Goal: Contribute content: Contribute content

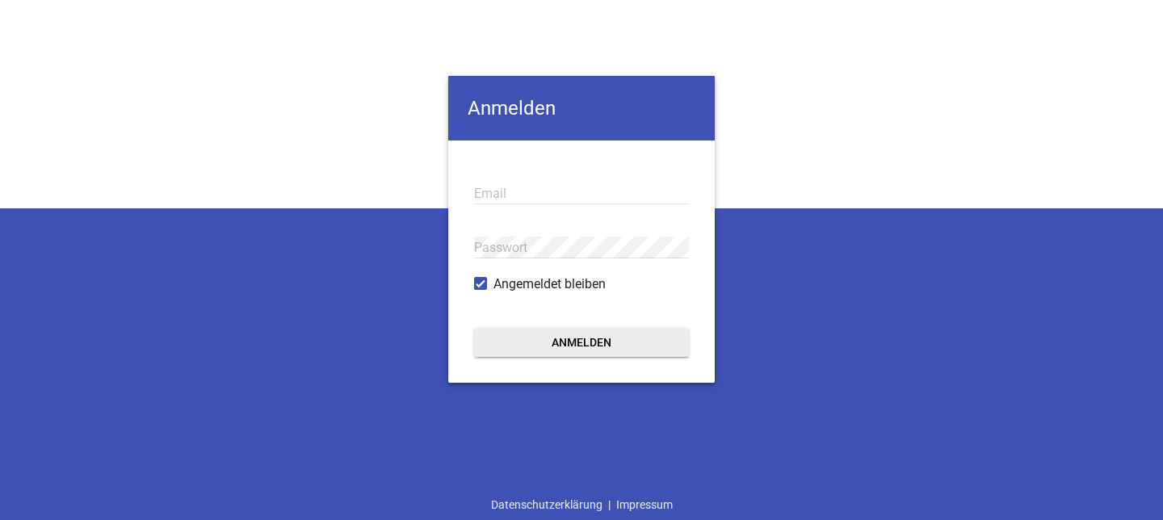
type input "[EMAIL_ADDRESS][DOMAIN_NAME]"
click at [560, 336] on button "Anmelden" at bounding box center [581, 342] width 215 height 29
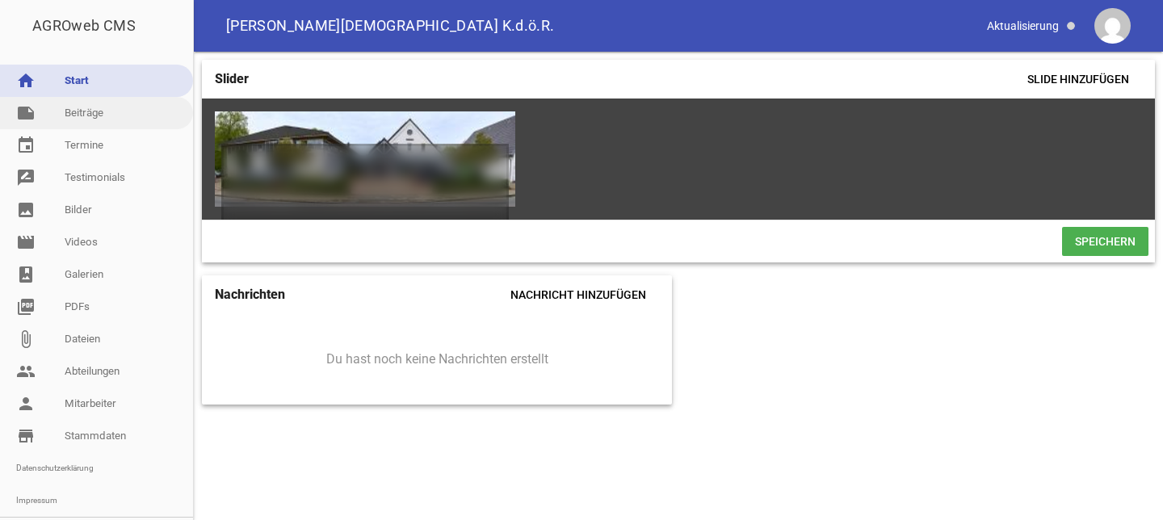
click at [86, 111] on link "note Beiträge" at bounding box center [96, 113] width 193 height 32
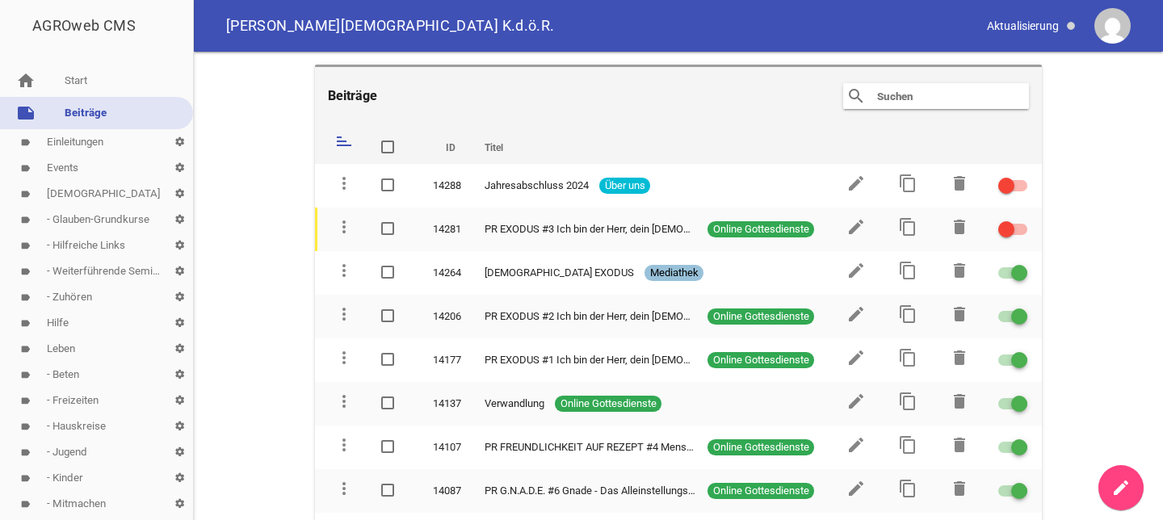
click at [935, 92] on input "text" at bounding box center [940, 95] width 129 height 19
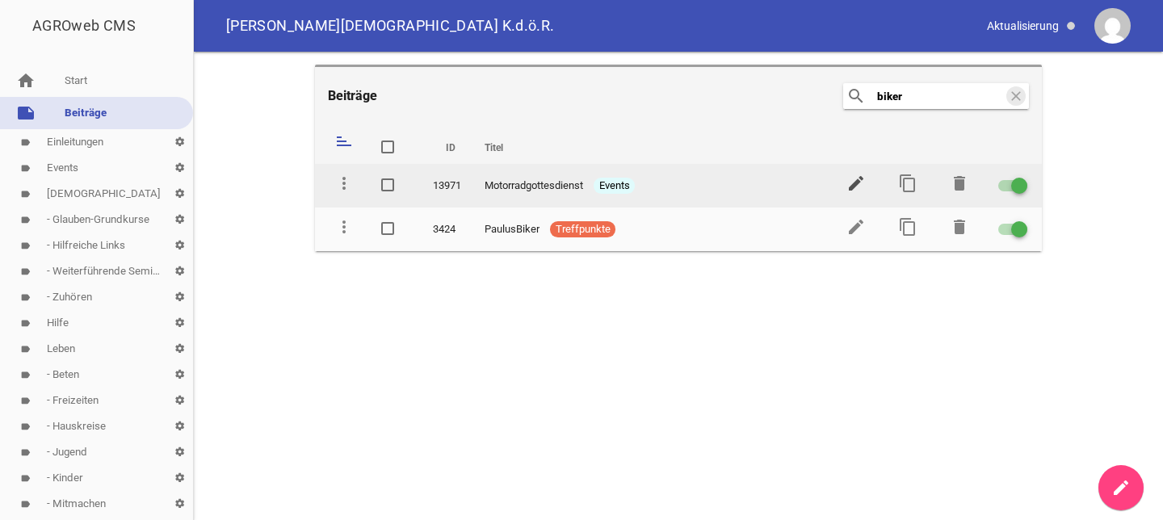
type input "biker"
click at [854, 180] on icon "edit" at bounding box center [856, 183] width 19 height 19
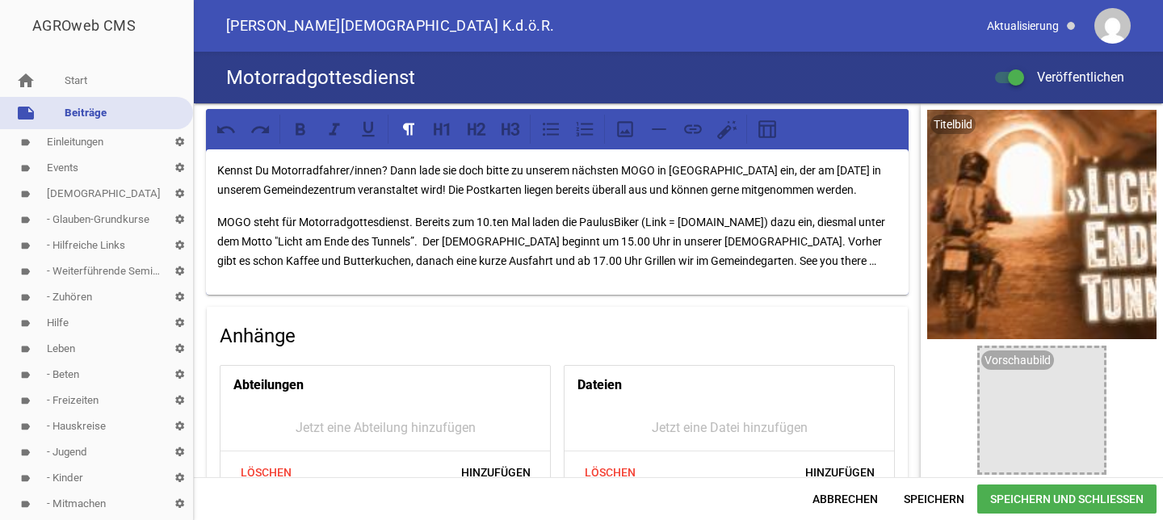
click at [74, 138] on link "label Einleitungen settings" at bounding box center [96, 142] width 193 height 26
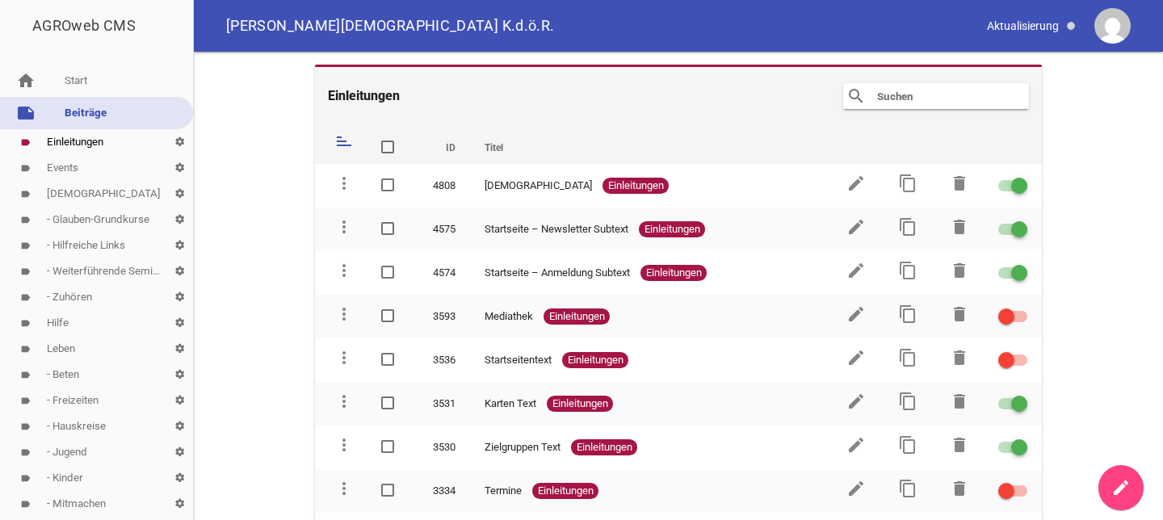
click at [82, 106] on link "note Beiträge" at bounding box center [96, 113] width 193 height 32
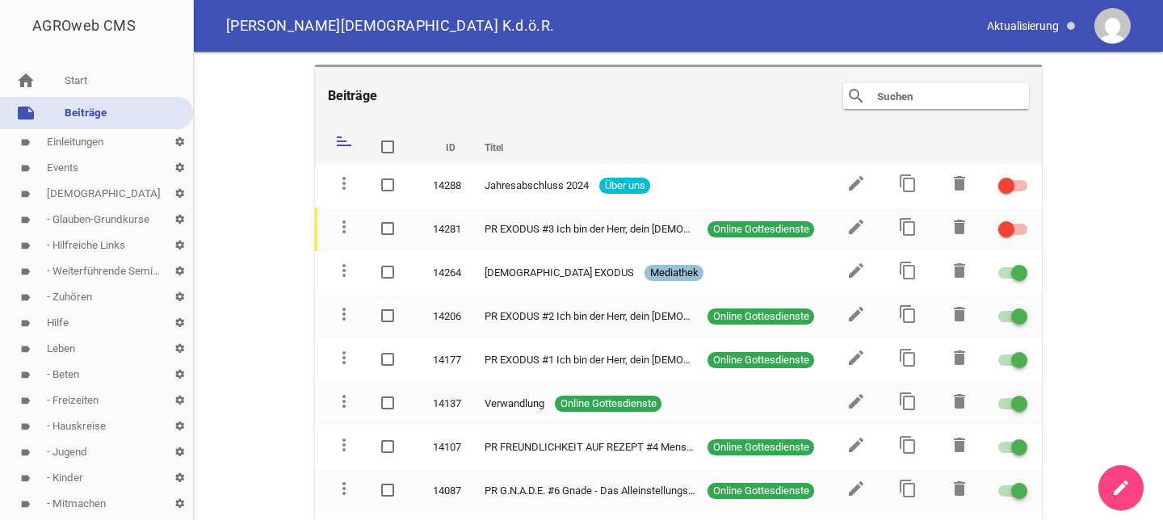
click at [82, 106] on link "note Beiträge" at bounding box center [96, 113] width 193 height 32
click at [74, 77] on link "home Start" at bounding box center [96, 81] width 193 height 32
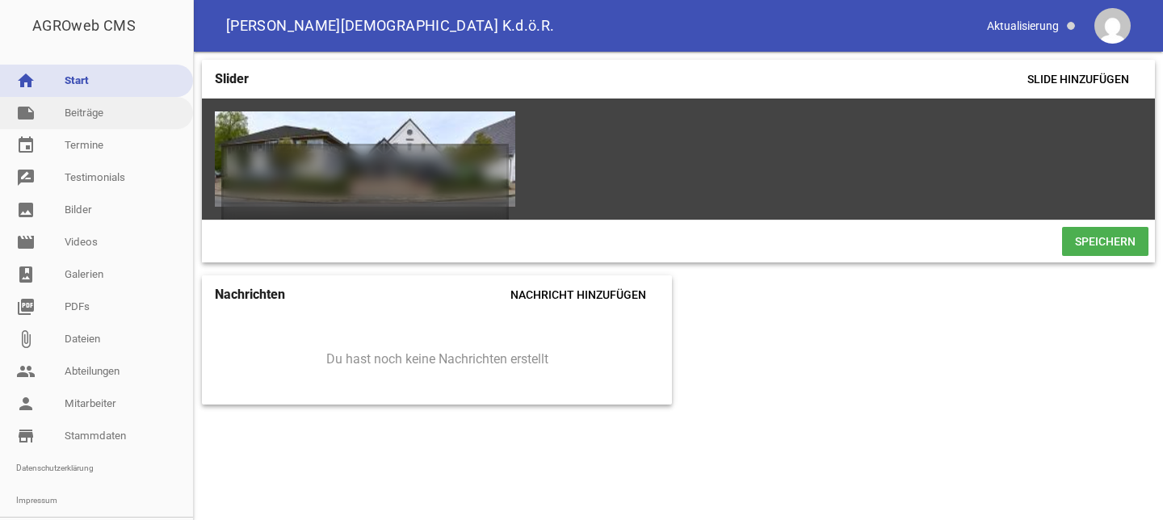
click at [79, 108] on link "note Beiträge" at bounding box center [96, 113] width 193 height 32
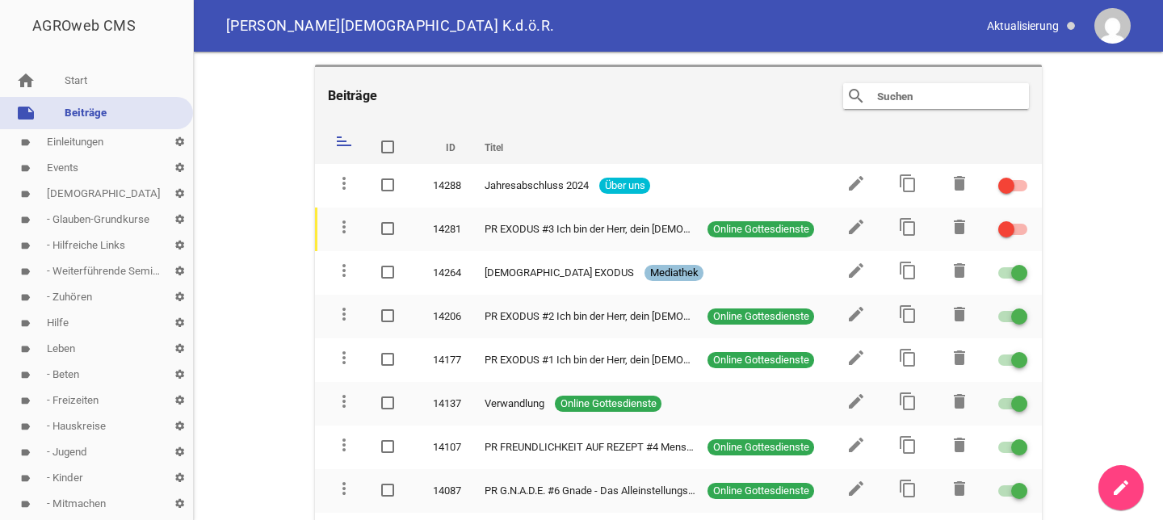
click at [900, 95] on input "text" at bounding box center [940, 95] width 129 height 19
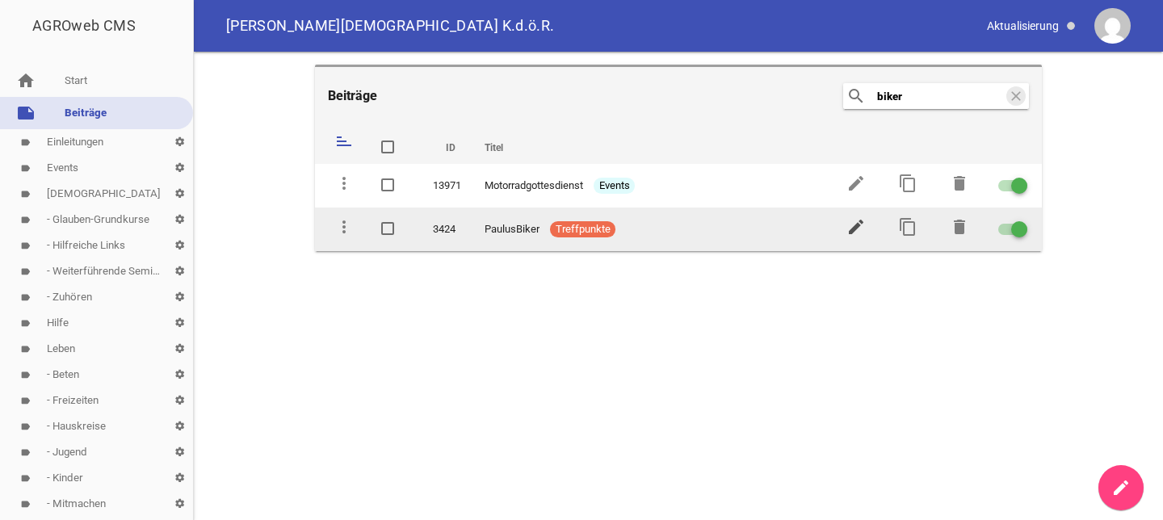
type input "biker"
click at [851, 221] on icon "edit" at bounding box center [856, 226] width 19 height 19
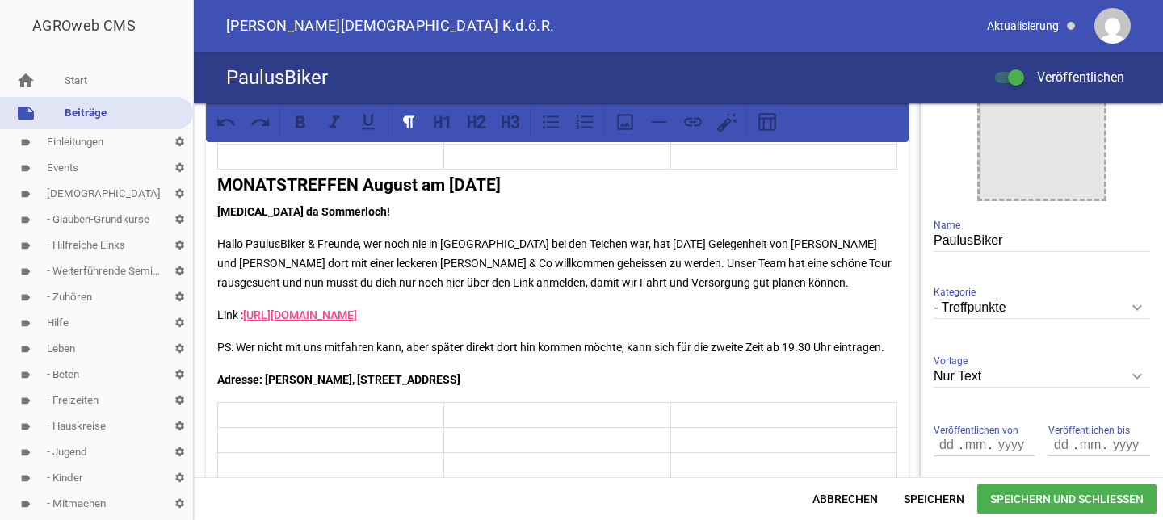
scroll to position [291, 0]
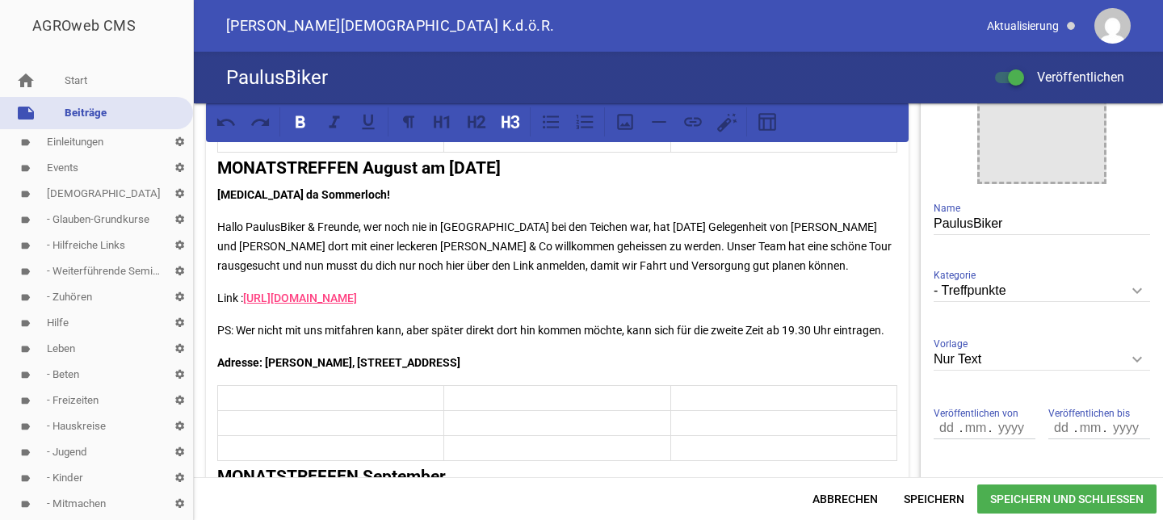
drag, startPoint x: 365, startPoint y: 167, endPoint x: 578, endPoint y: 408, distance: 321.1
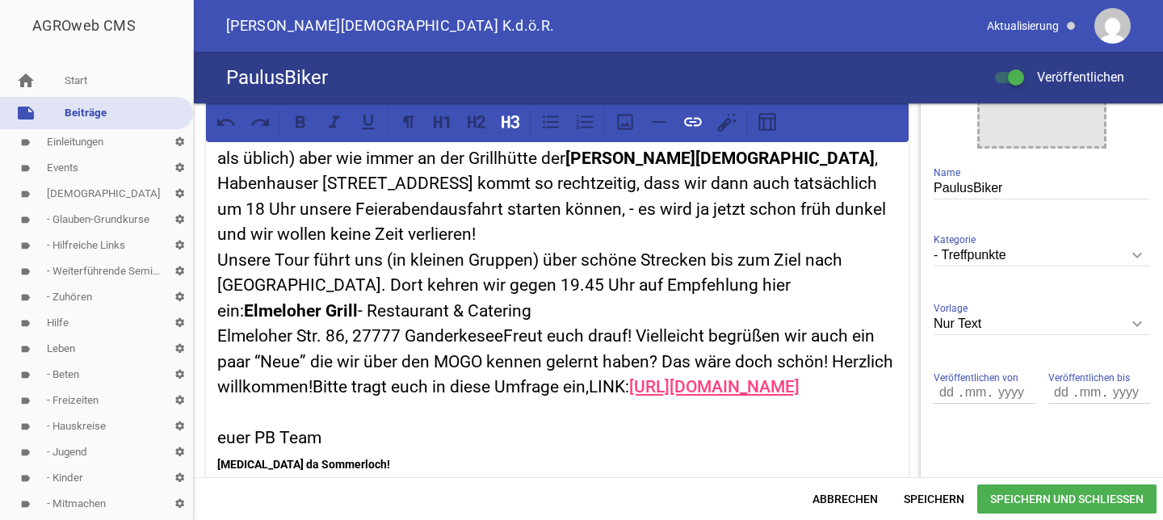
scroll to position [0, 0]
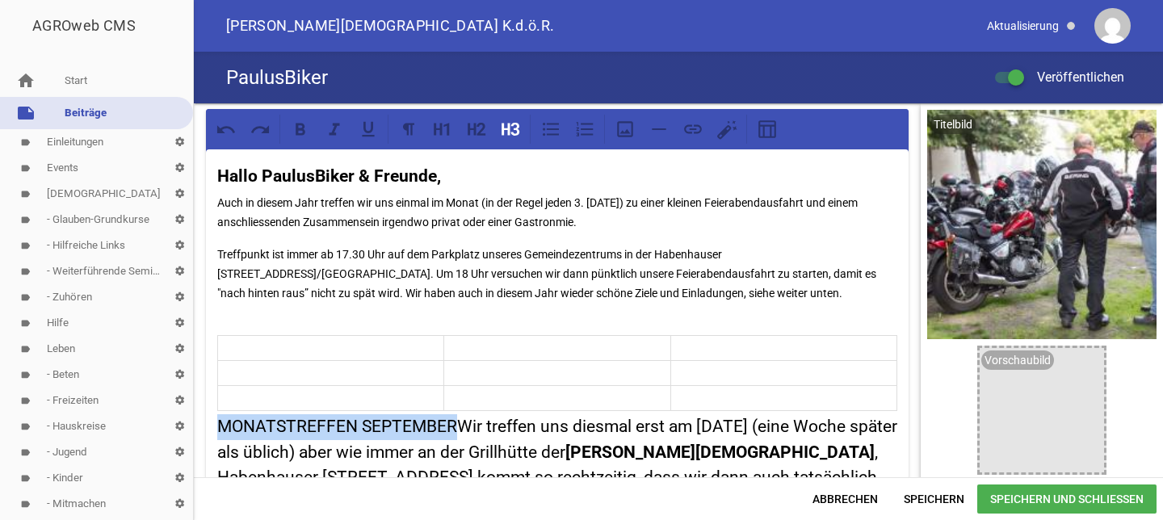
drag, startPoint x: 217, startPoint y: 427, endPoint x: 456, endPoint y: 429, distance: 238.4
click at [473, 131] on icon at bounding box center [476, 129] width 21 height 21
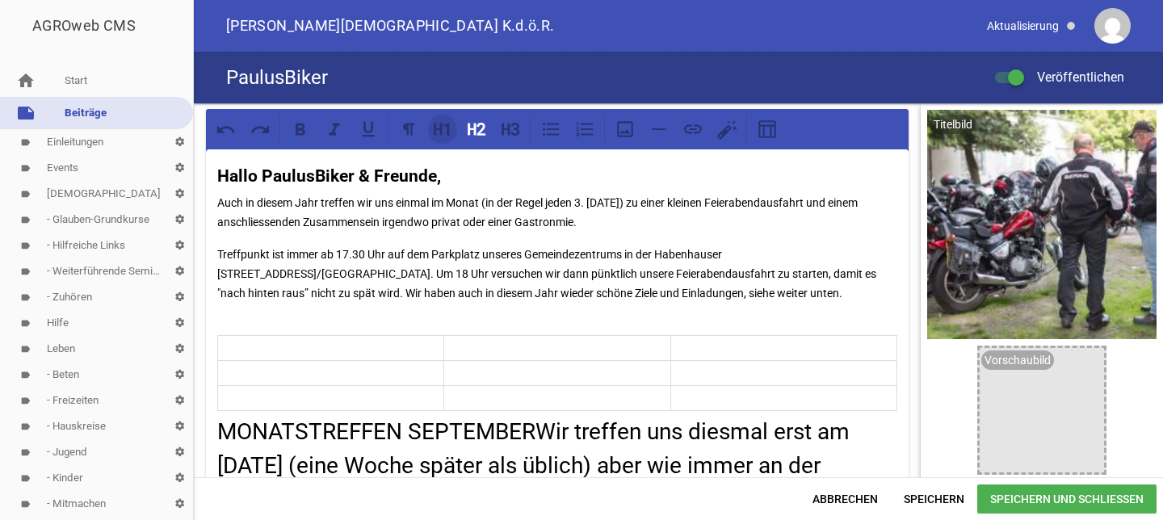
click at [448, 129] on icon at bounding box center [447, 129] width 6 height 13
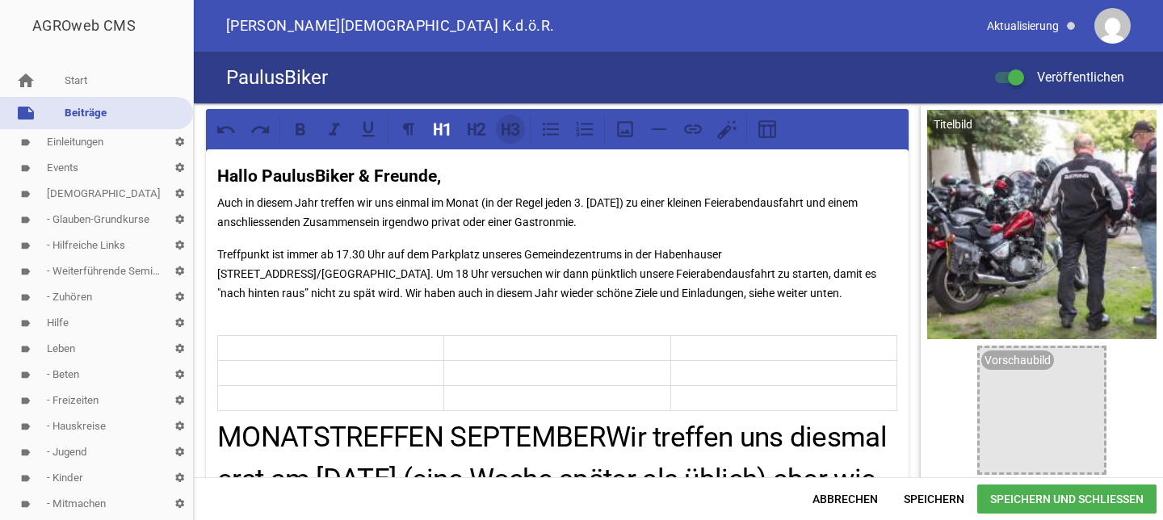
click at [504, 128] on icon at bounding box center [506, 129] width 8 height 12
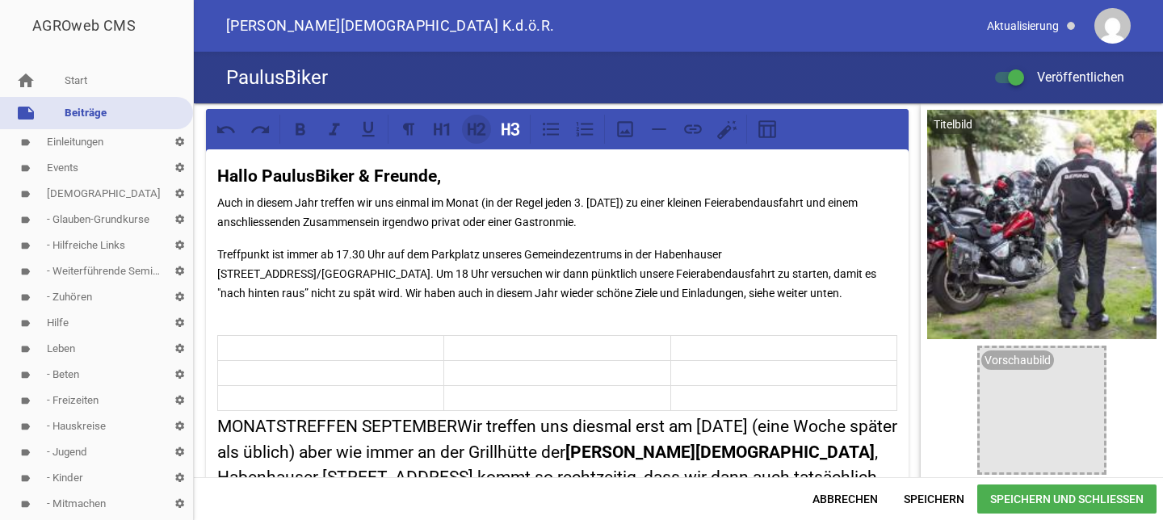
click at [476, 128] on icon at bounding box center [472, 129] width 8 height 12
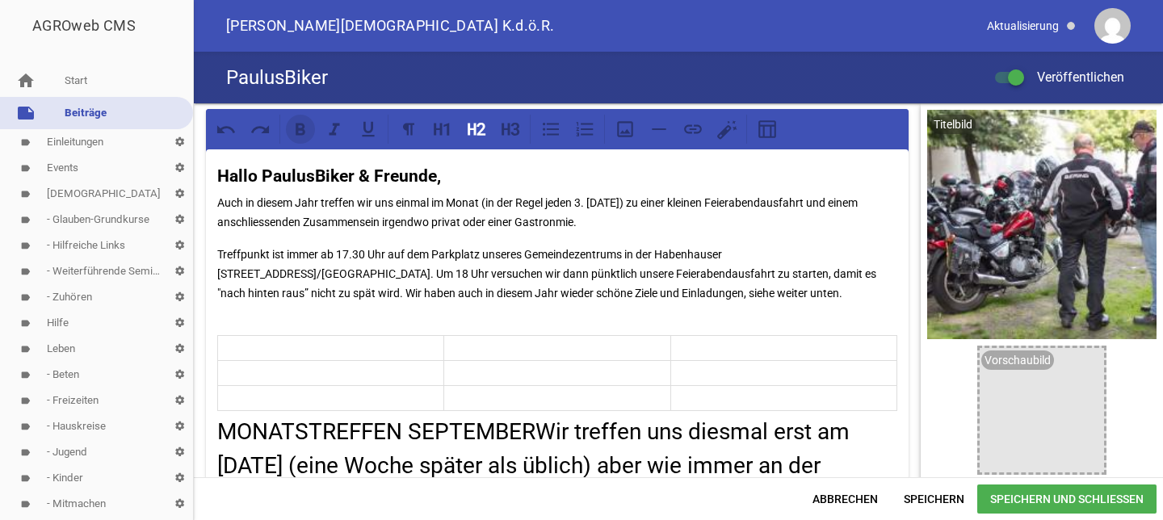
click at [300, 127] on icon at bounding box center [300, 129] width 21 height 21
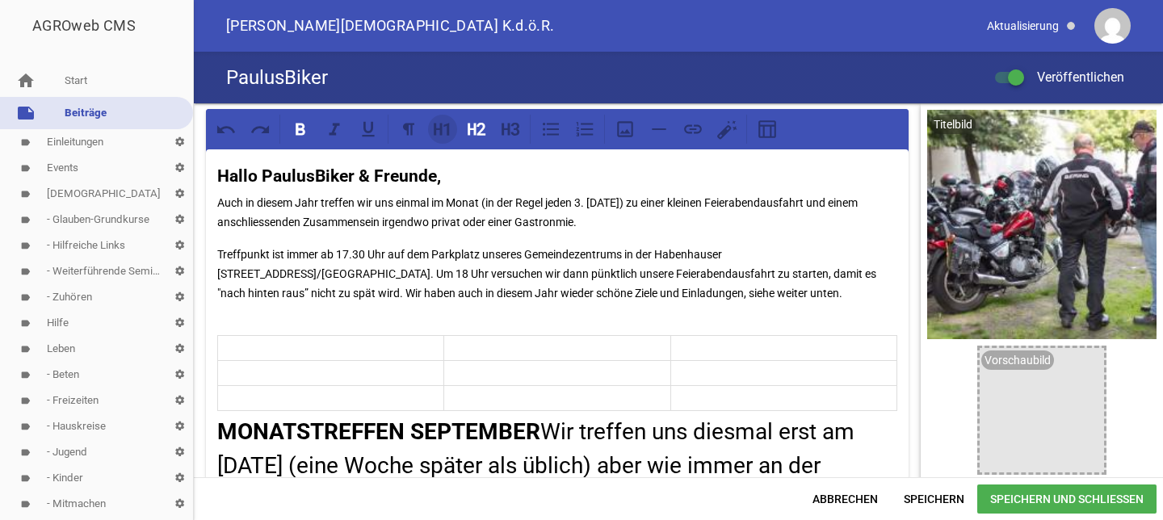
click at [441, 127] on icon at bounding box center [438, 129] width 8 height 12
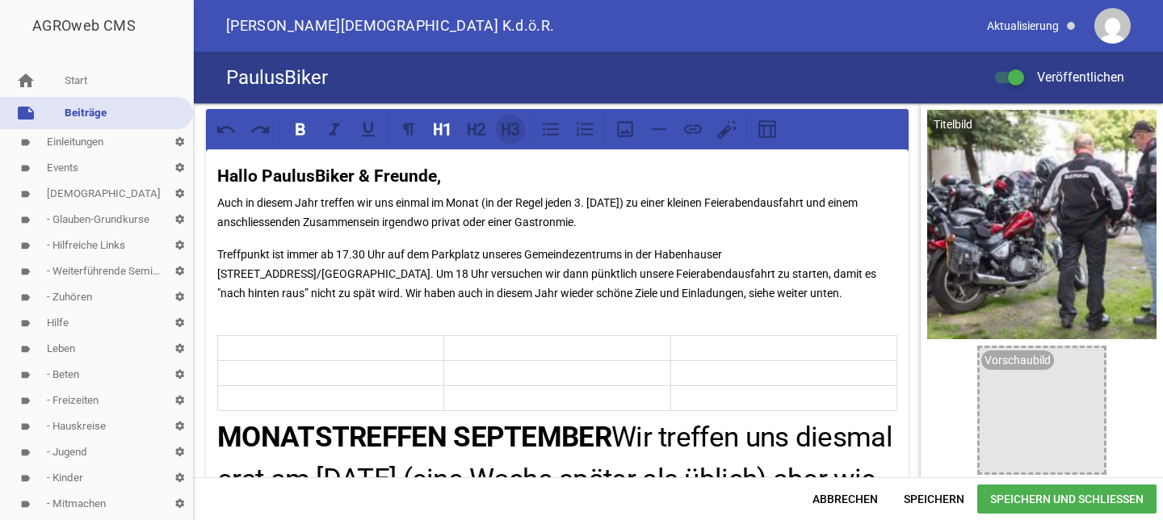
click at [511, 128] on icon at bounding box center [510, 129] width 21 height 21
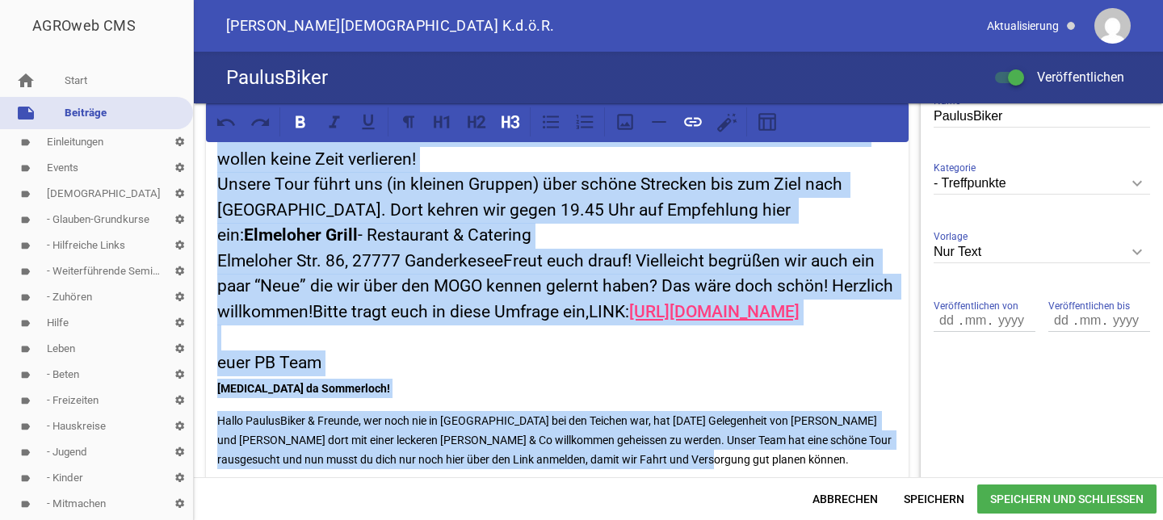
scroll to position [412, 0]
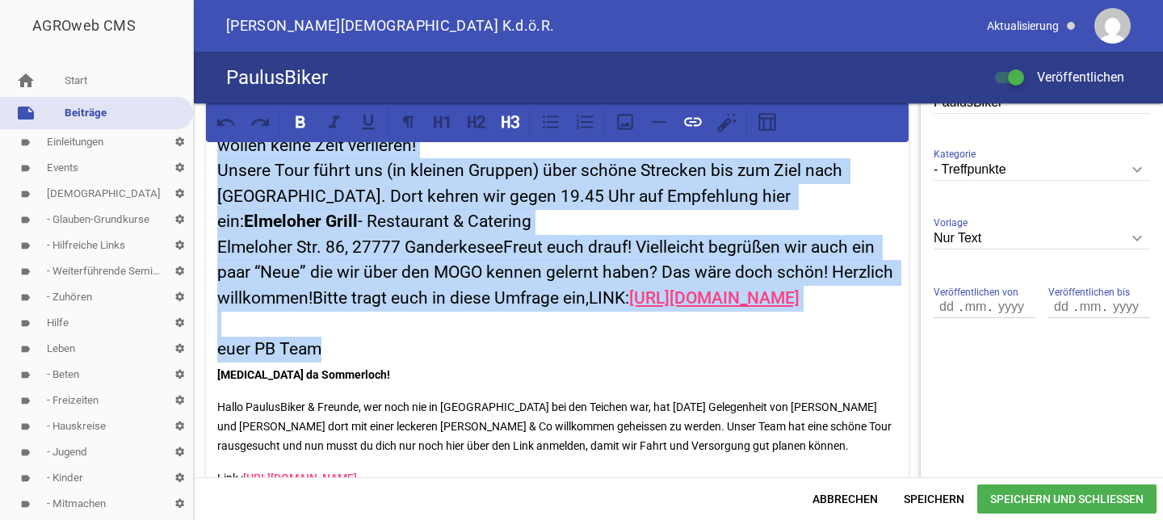
drag, startPoint x: 216, startPoint y: 216, endPoint x: 766, endPoint y: 372, distance: 571.9
click at [402, 120] on icon at bounding box center [408, 122] width 21 height 21
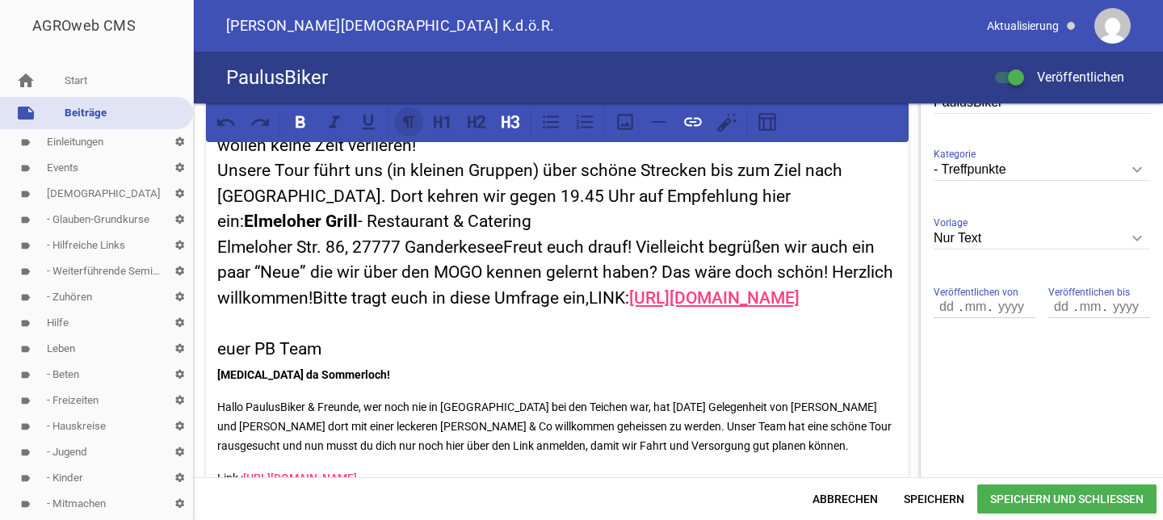
scroll to position [259, 0]
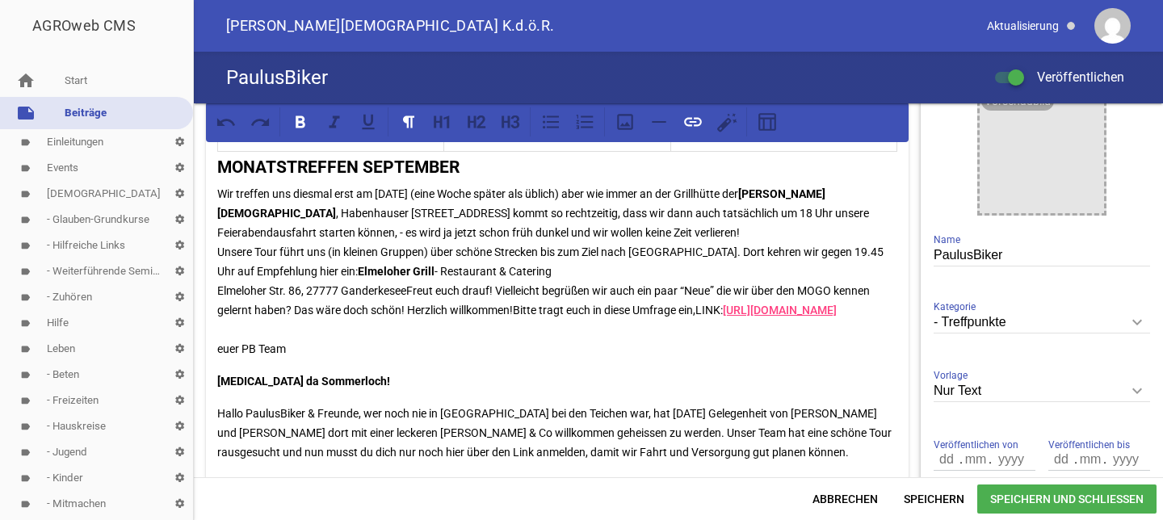
click at [622, 359] on p "Wir treffen uns diesmal erst am [DATE] (eine Woche später als üblich) aber wie …" at bounding box center [557, 271] width 680 height 175
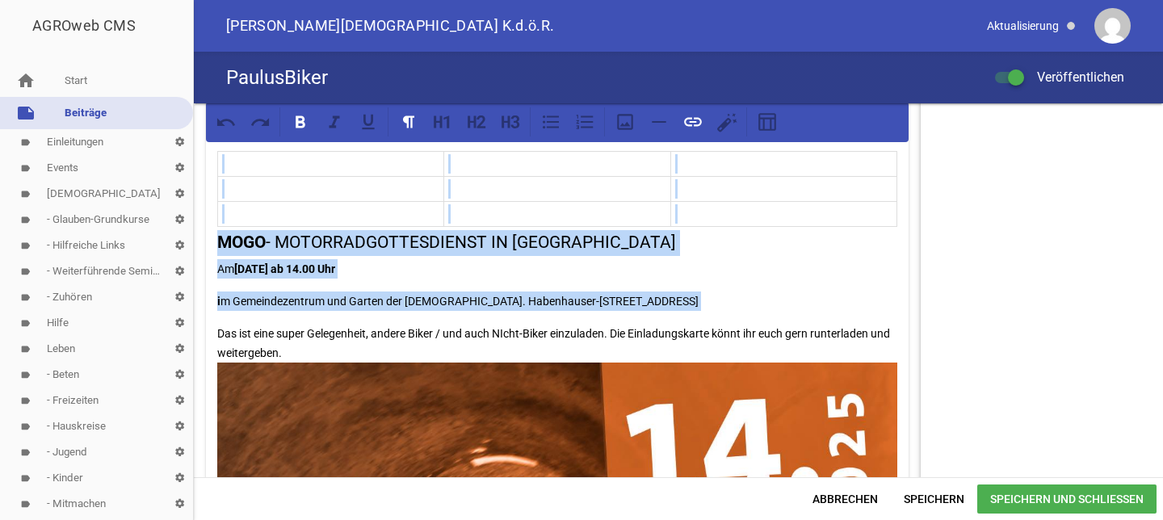
scroll to position [987, 0]
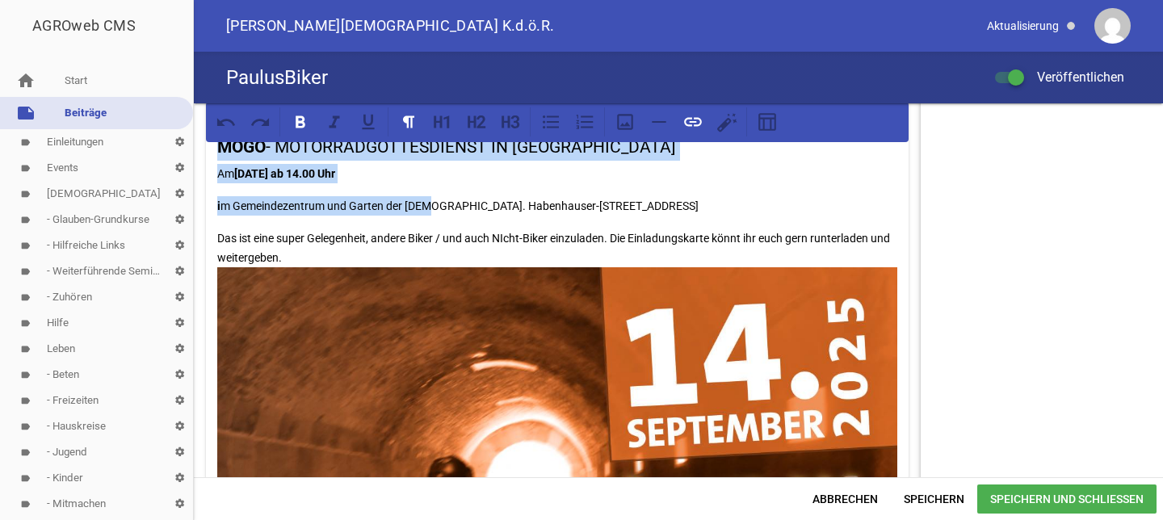
drag, startPoint x: 216, startPoint y: 397, endPoint x: 428, endPoint y: 244, distance: 261.7
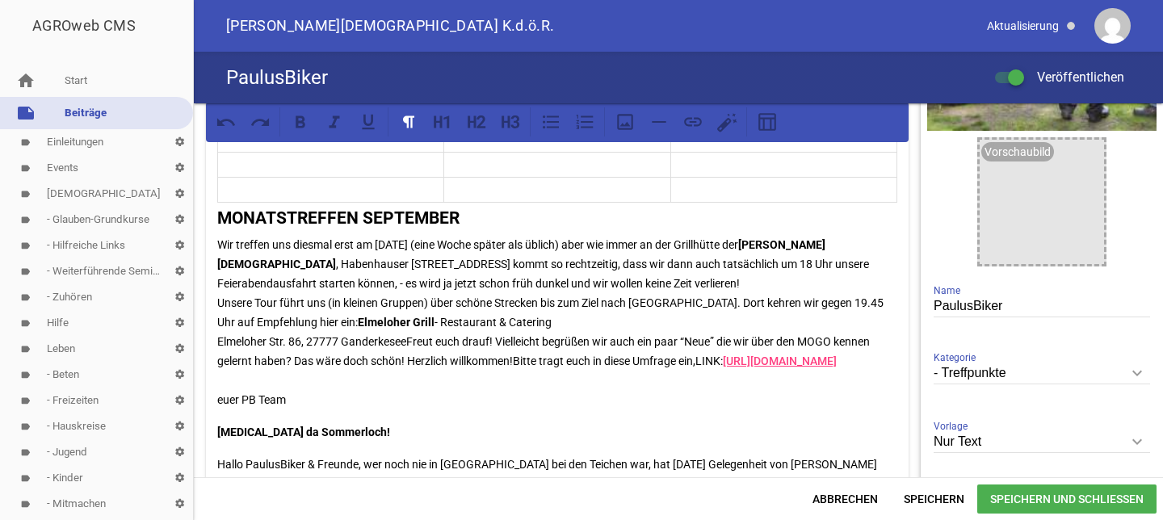
scroll to position [208, 0]
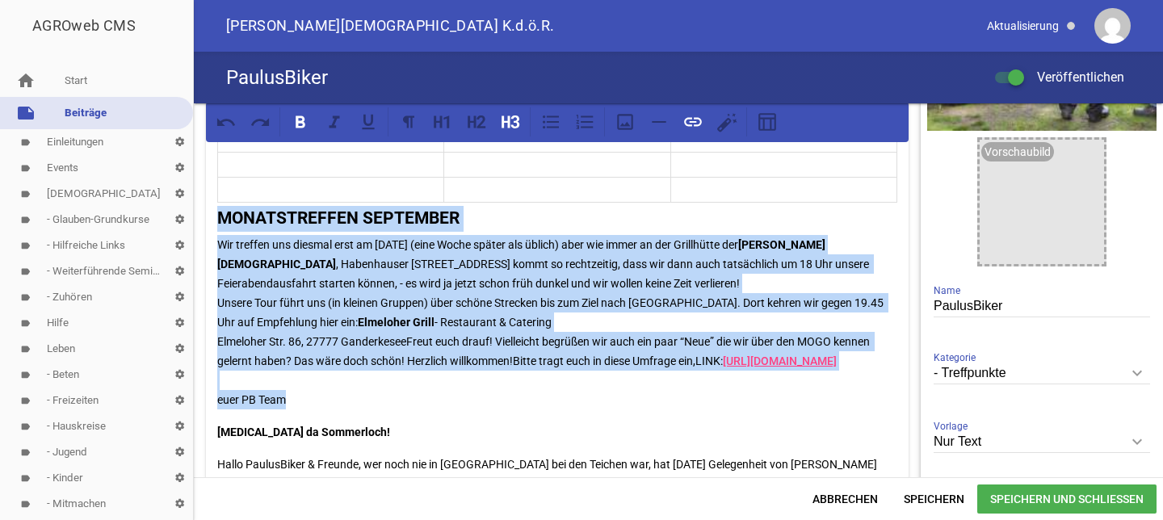
drag, startPoint x: 217, startPoint y: 215, endPoint x: 377, endPoint y: 420, distance: 260.7
copy div "MONATSTREFFEN SEPTEMBER Wir treffen uns diesmal erst am 22.9.25 (eine Woche spä…"
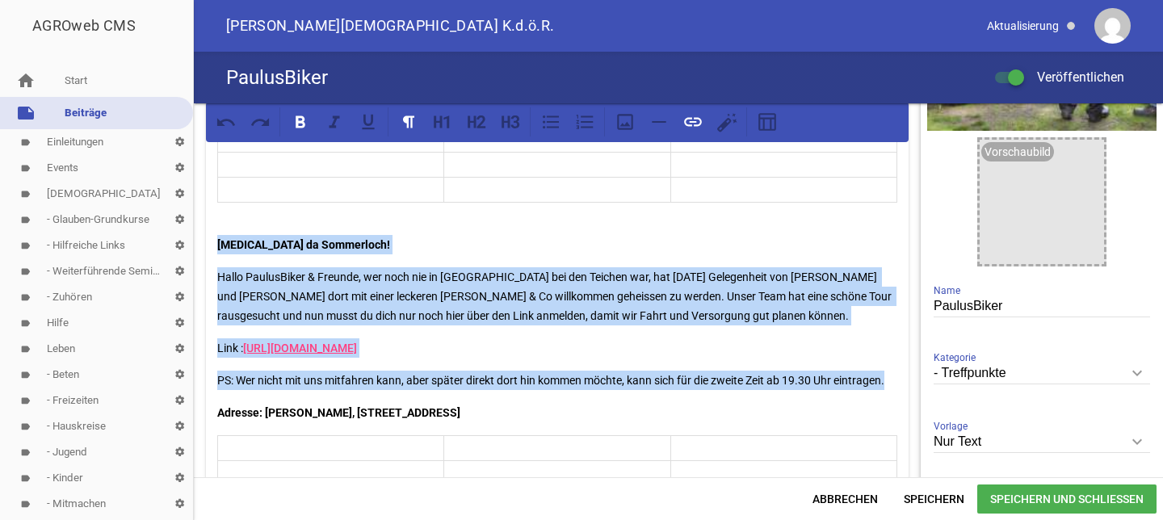
drag, startPoint x: 217, startPoint y: 240, endPoint x: 536, endPoint y: 447, distance: 380.3
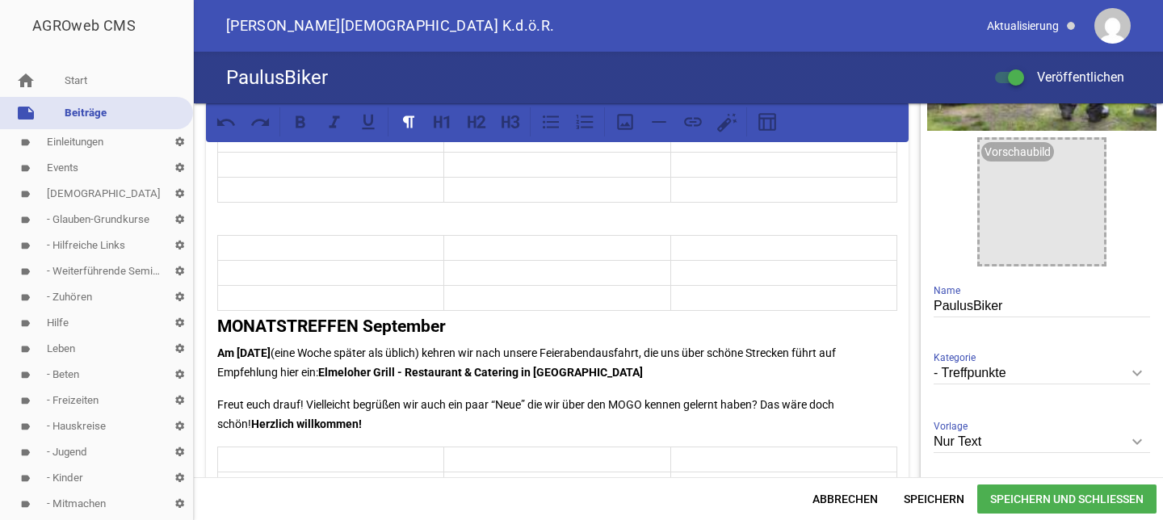
click at [274, 244] on p at bounding box center [330, 247] width 217 height 19
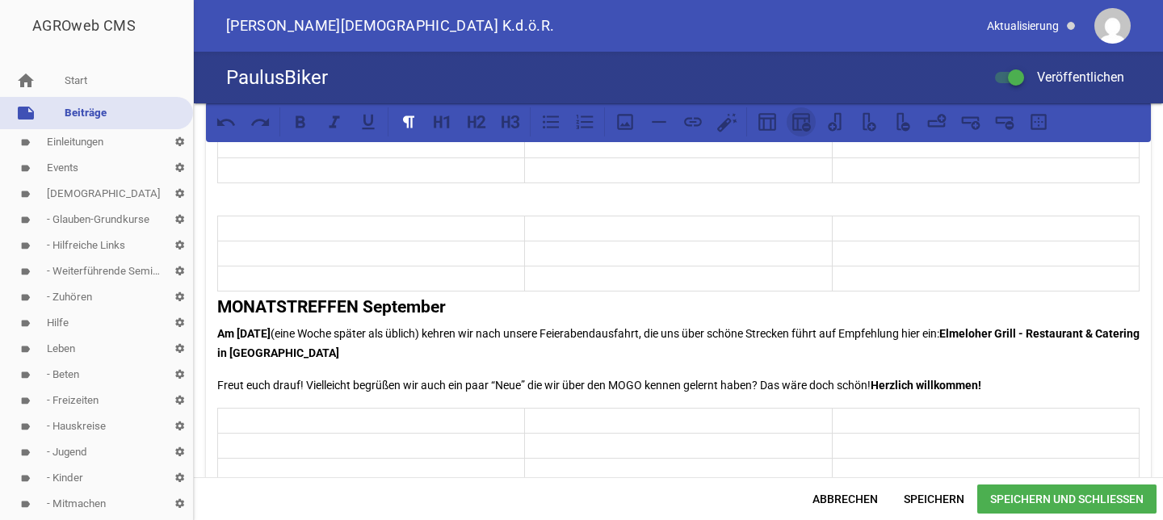
click at [801, 125] on icon at bounding box center [801, 122] width 21 height 21
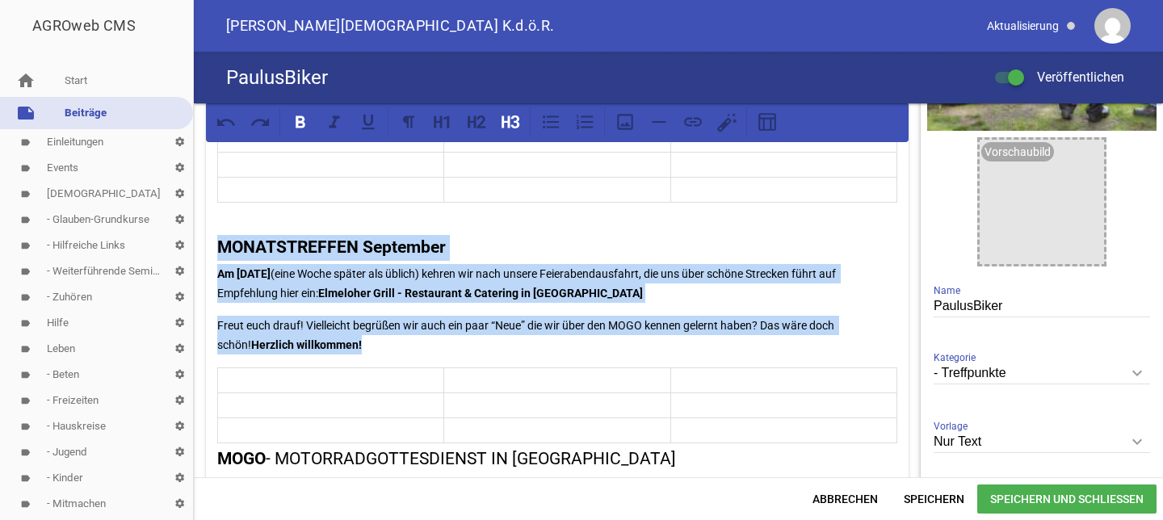
drag, startPoint x: 217, startPoint y: 246, endPoint x: 415, endPoint y: 349, distance: 224.1
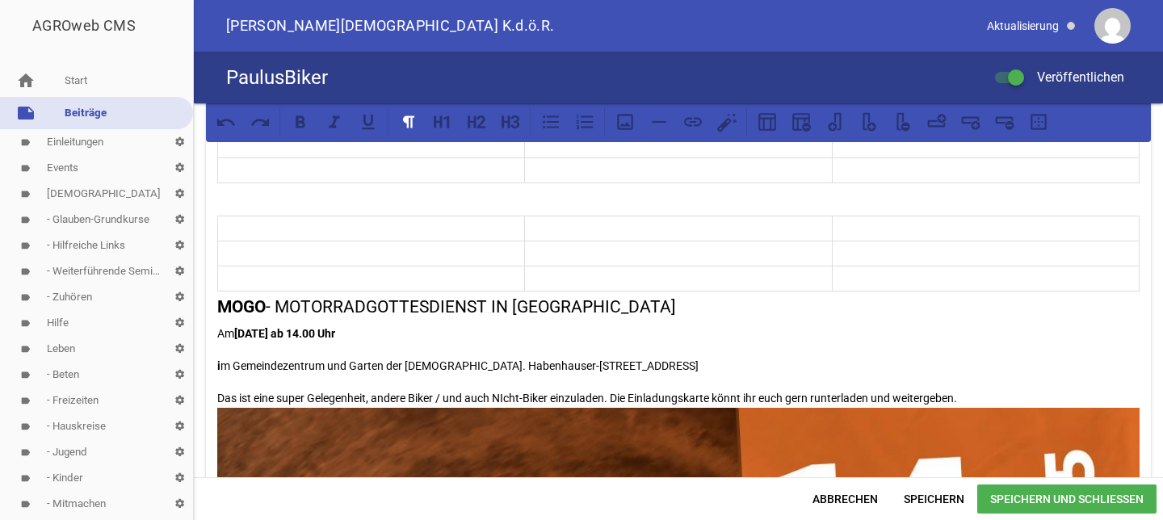
click at [238, 238] on p at bounding box center [371, 228] width 298 height 19
click at [803, 128] on icon at bounding box center [806, 127] width 9 height 9
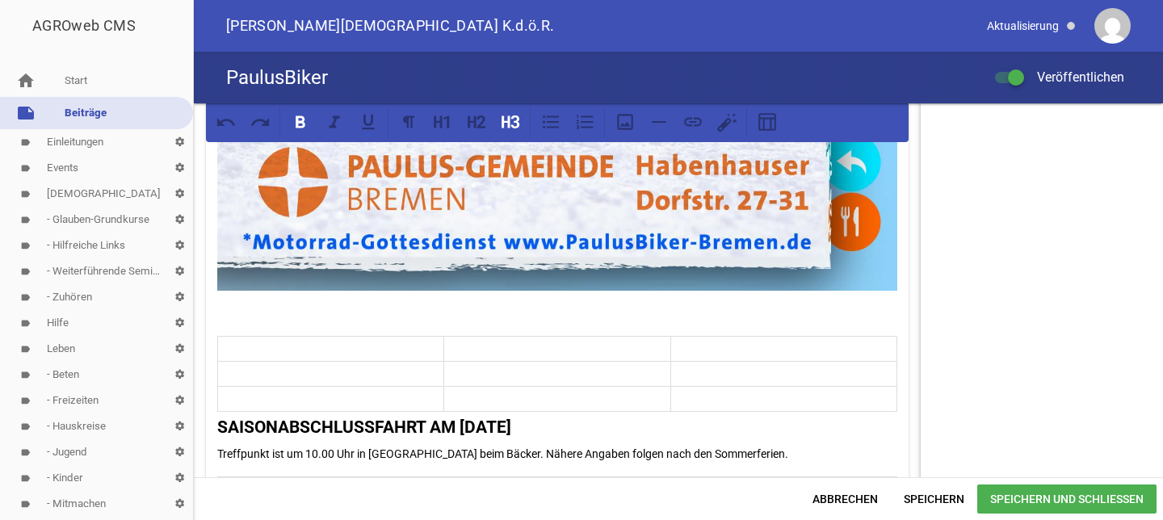
scroll to position [1252, 0]
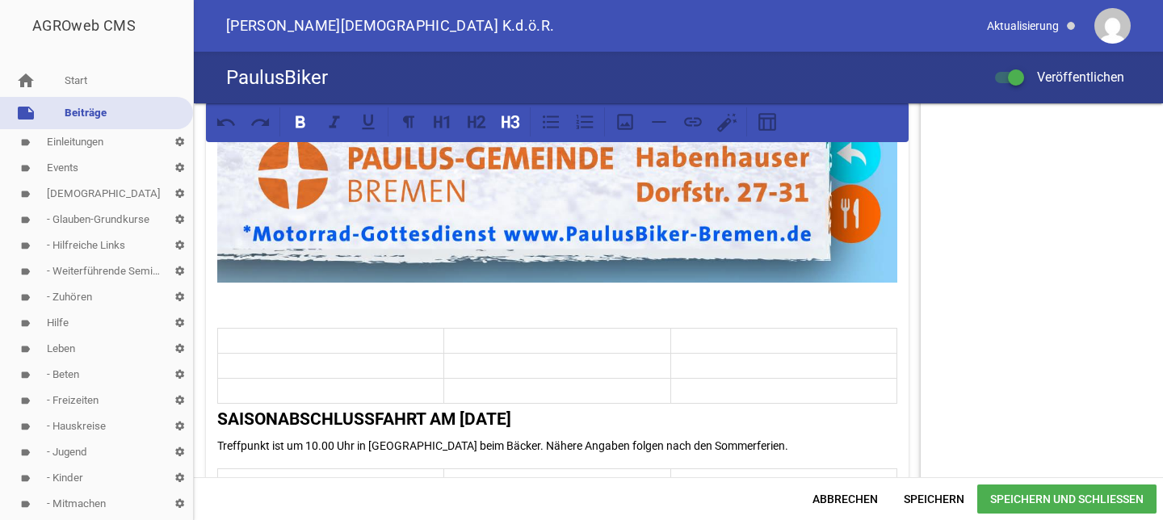
click at [218, 410] on strong "SAISONABSCHLUSSFAHRT AM [DATE]" at bounding box center [364, 419] width 294 height 19
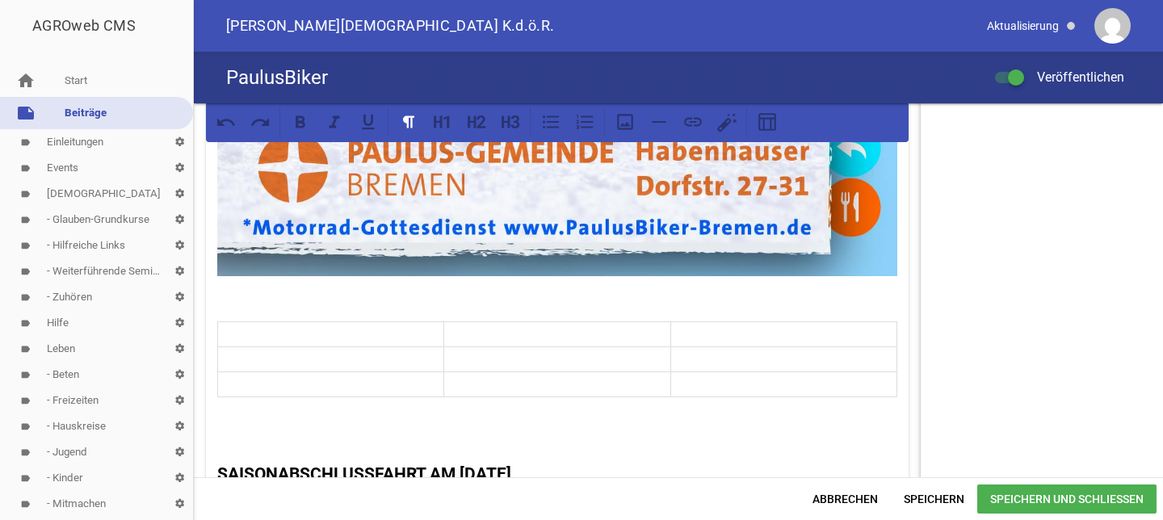
scroll to position [1394, 0]
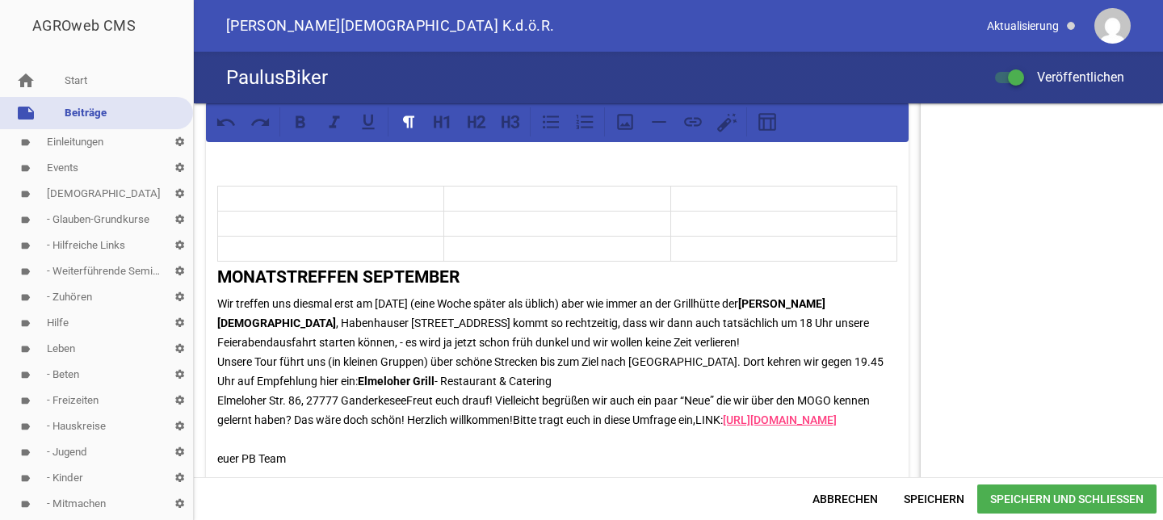
click at [296, 159] on p at bounding box center [557, 163] width 680 height 19
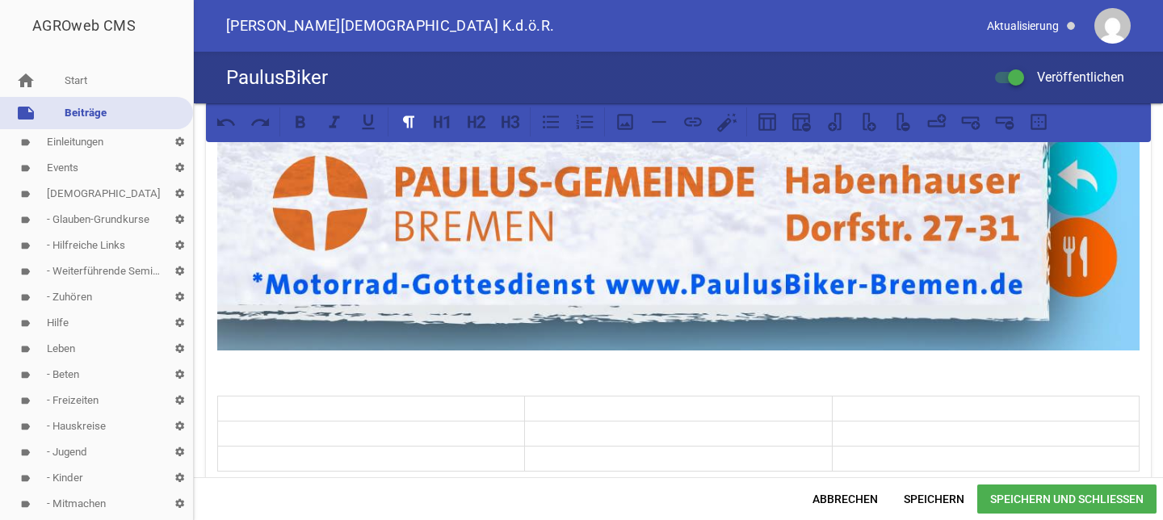
scroll to position [1538, 0]
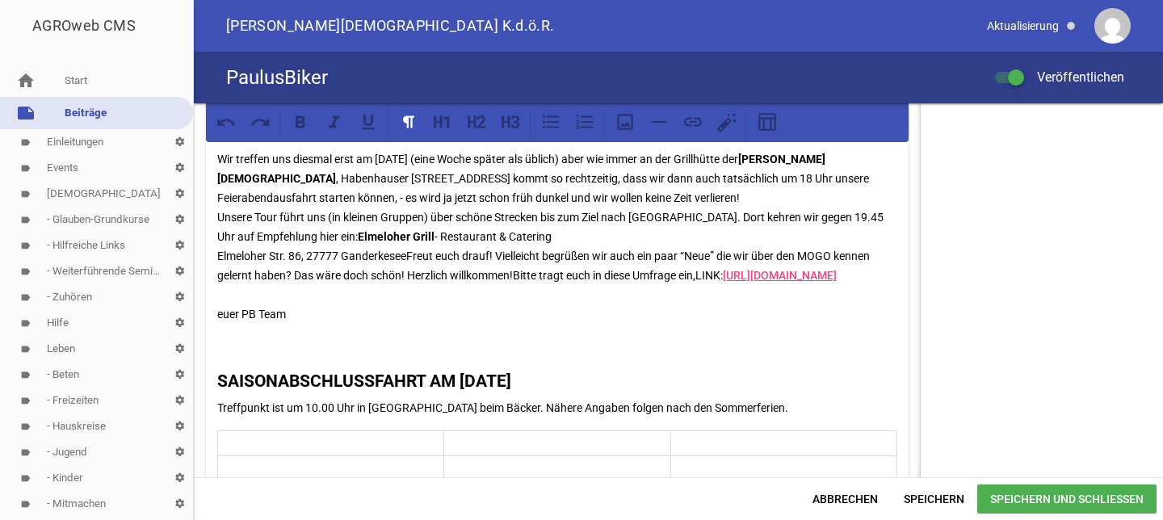
click at [219, 345] on p at bounding box center [557, 346] width 680 height 19
click at [767, 121] on icon at bounding box center [767, 122] width 21 height 21
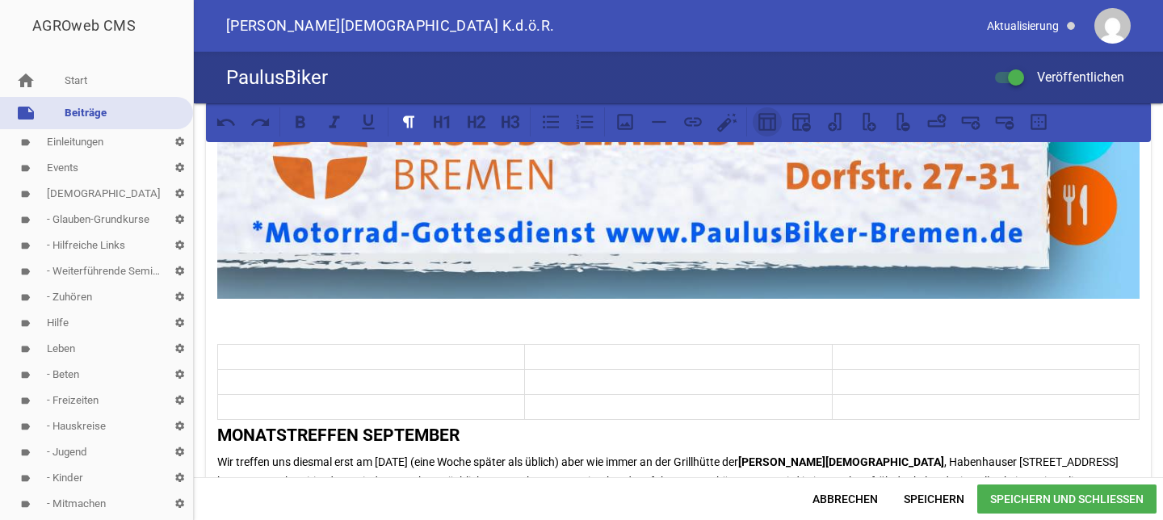
scroll to position [1861, 0]
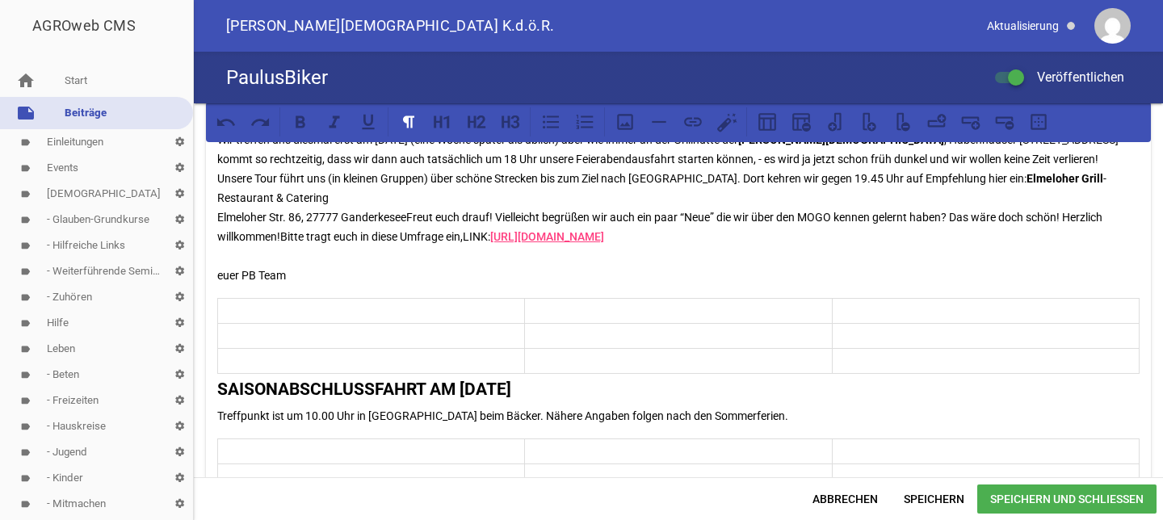
click at [1000, 491] on span "Speichern und Schließen" at bounding box center [1067, 499] width 179 height 29
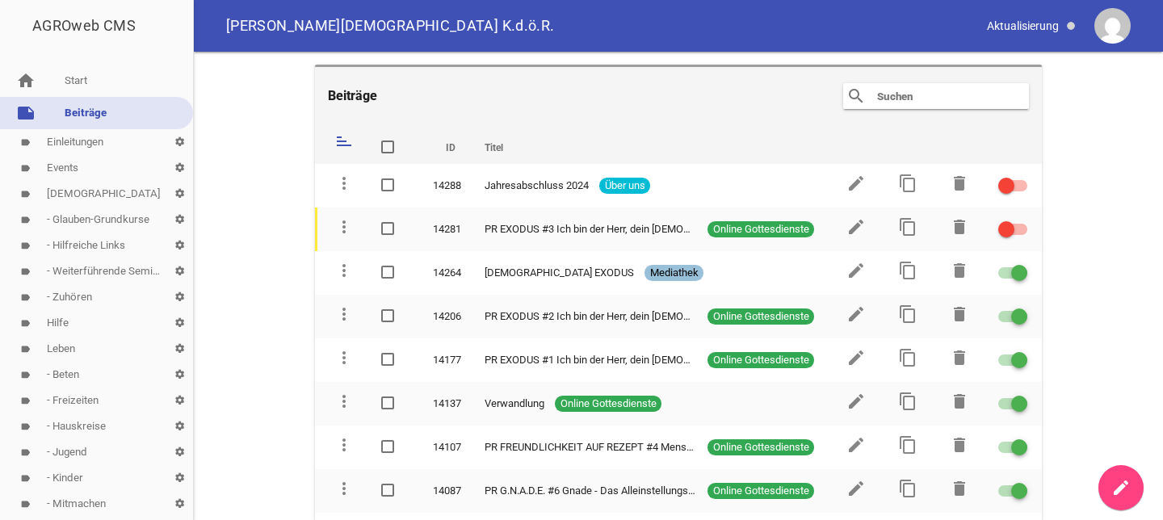
click at [933, 95] on input "text" at bounding box center [940, 95] width 129 height 19
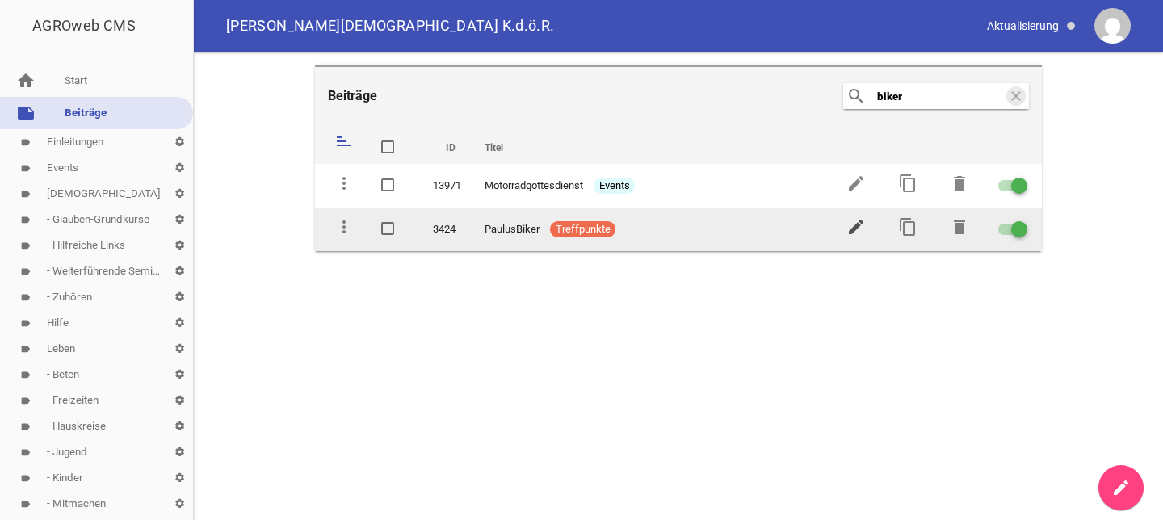
type input "biker"
click at [853, 221] on icon "edit" at bounding box center [856, 226] width 19 height 19
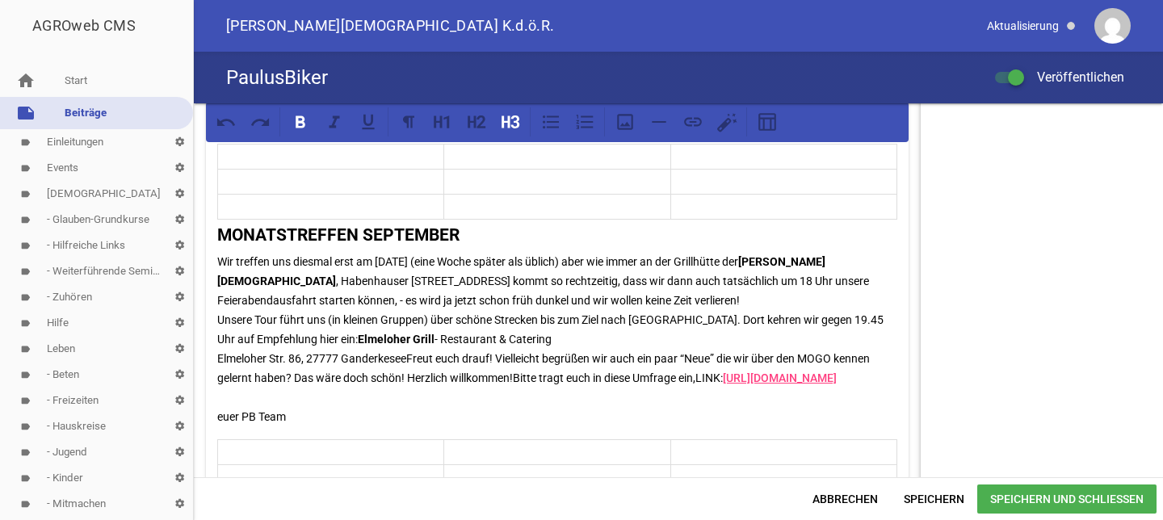
scroll to position [1441, 0]
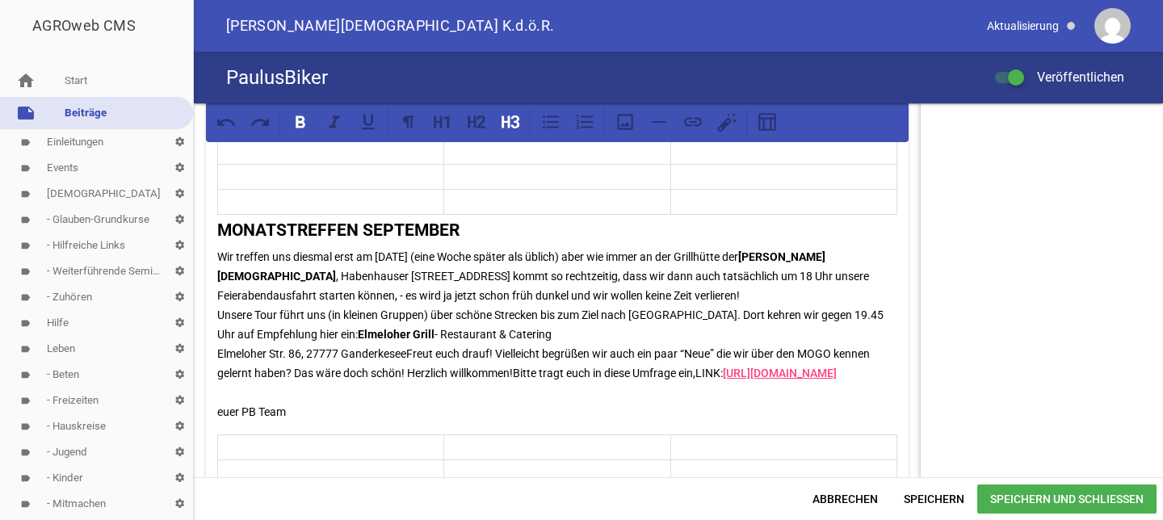
click at [439, 264] on p "Wir treffen uns diesmal erst am [DATE] (eine Woche später als üblich) aber wie …" at bounding box center [557, 334] width 680 height 175
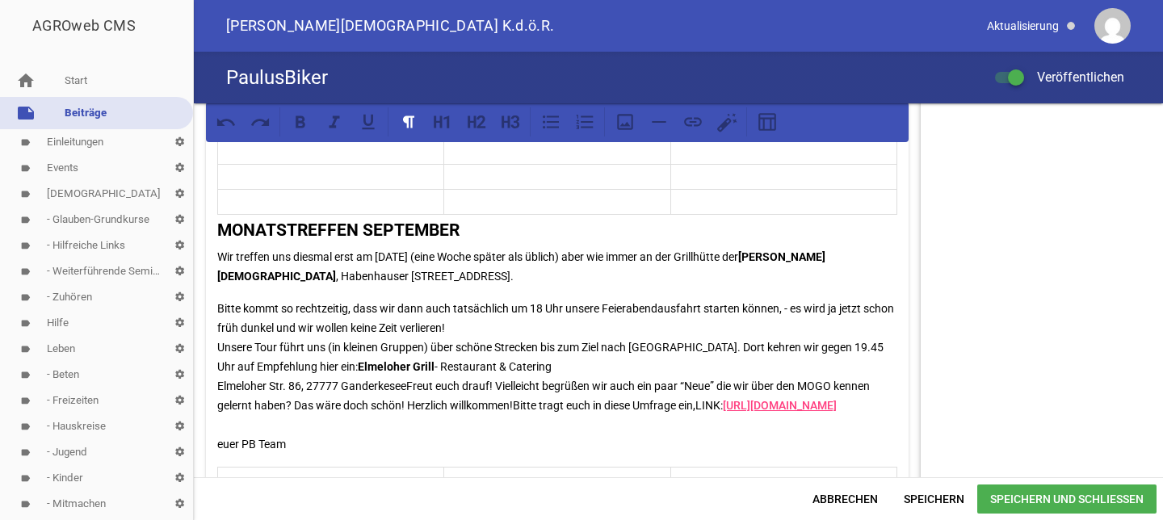
click at [358, 360] on strong "Elmeloher Grill" at bounding box center [396, 366] width 77 height 13
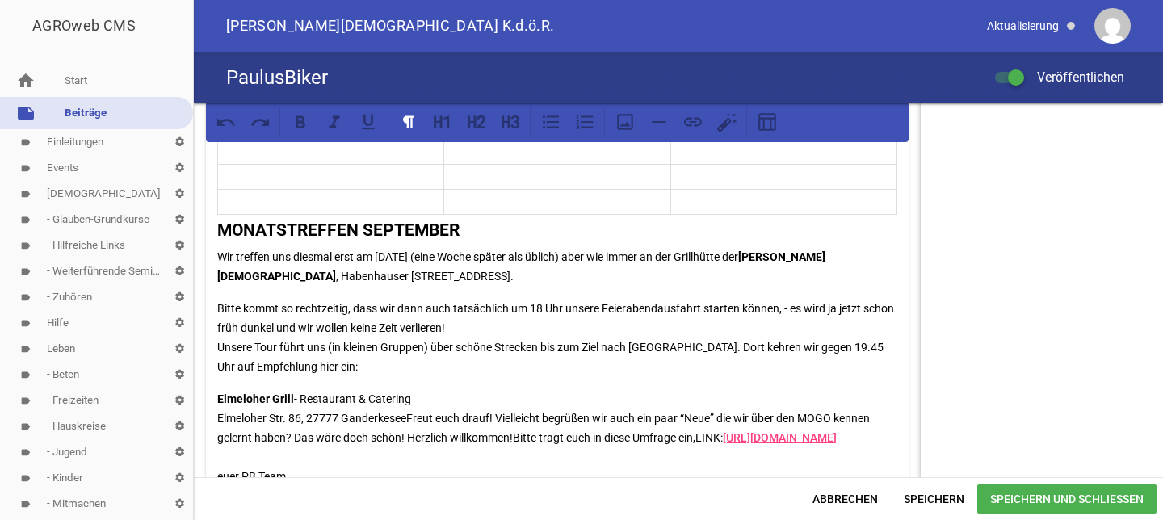
click at [409, 407] on p "Elmeloher Grill - Restaurant & Catering Elmeloher Str. 86, 27777 GanderkeseeFre…" at bounding box center [557, 437] width 680 height 97
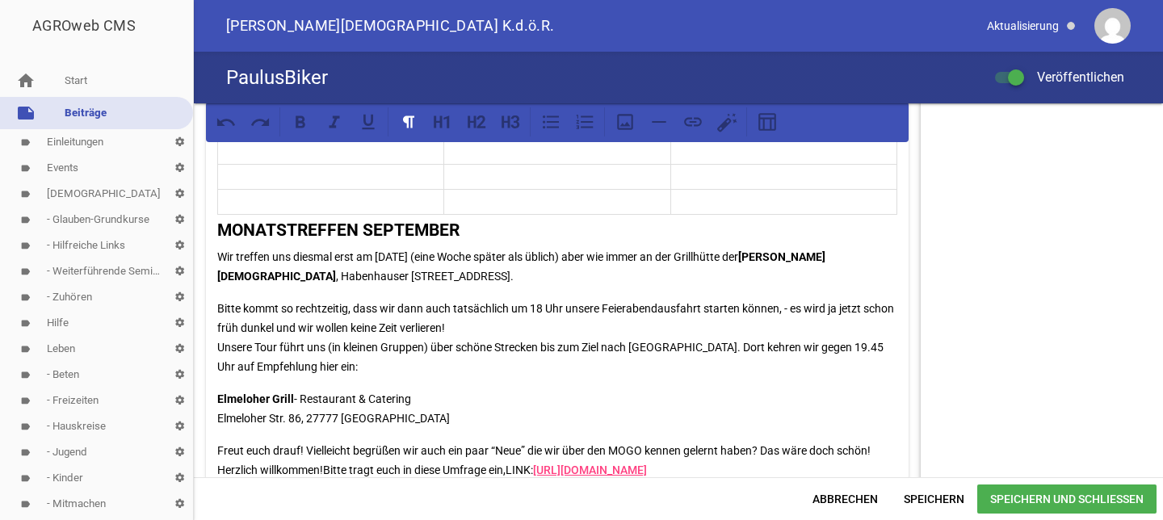
click at [326, 460] on p "Freut euch drauf! Vielleicht begrüßen wir auch ein paar “Neue” die wir über den…" at bounding box center [557, 480] width 680 height 78
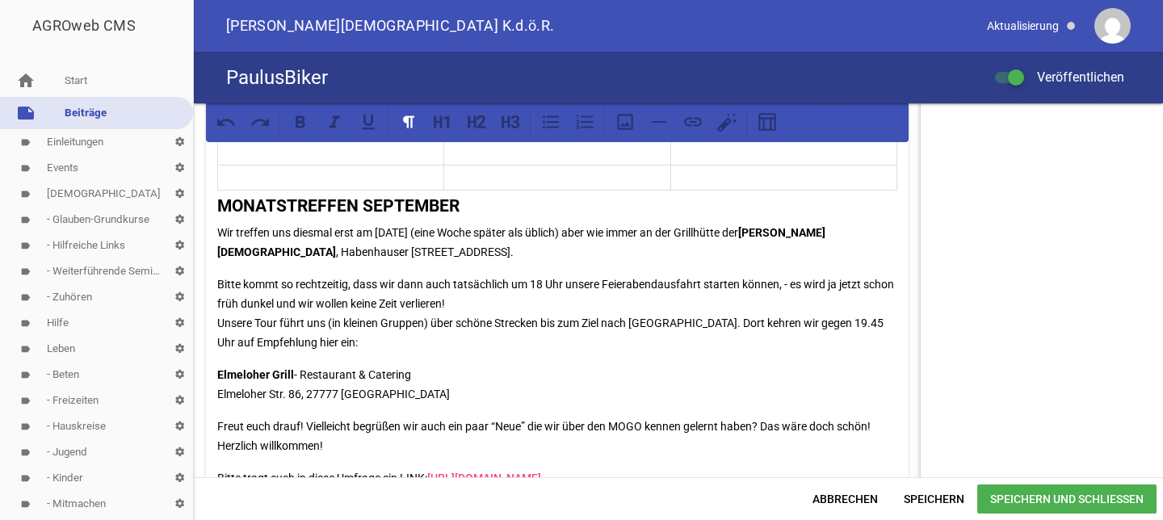
click at [808, 469] on p "Bitte tragt euch in diese Umfrage ein,LINK: [URL][DOMAIN_NAME] euer PB Team" at bounding box center [557, 498] width 680 height 58
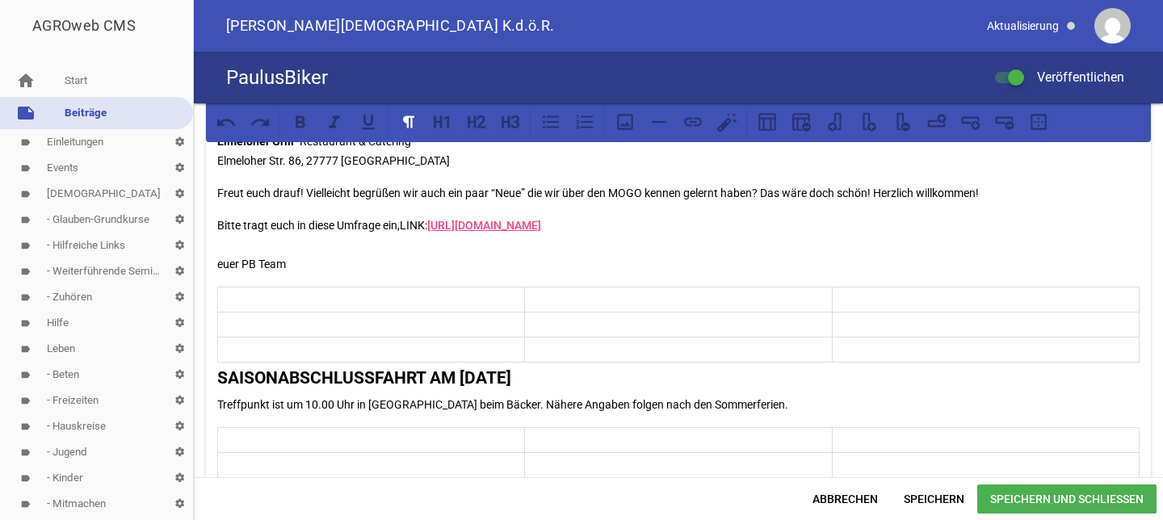
scroll to position [1660, 0]
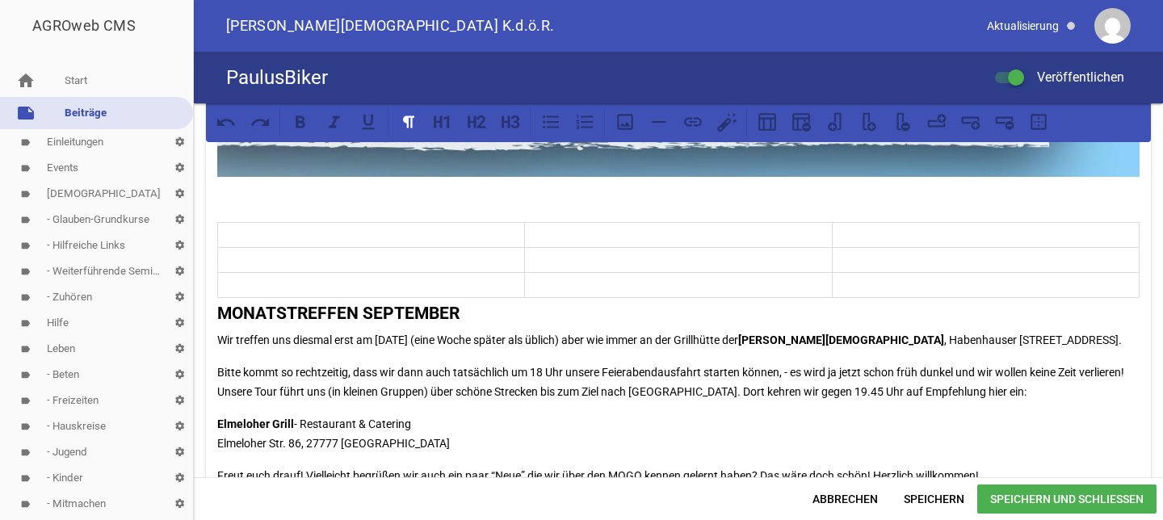
click at [291, 499] on p "Bitte tragt euch in diese Umfrage ein,LINK: [URL][DOMAIN_NAME] euer PB Team" at bounding box center [678, 528] width 923 height 58
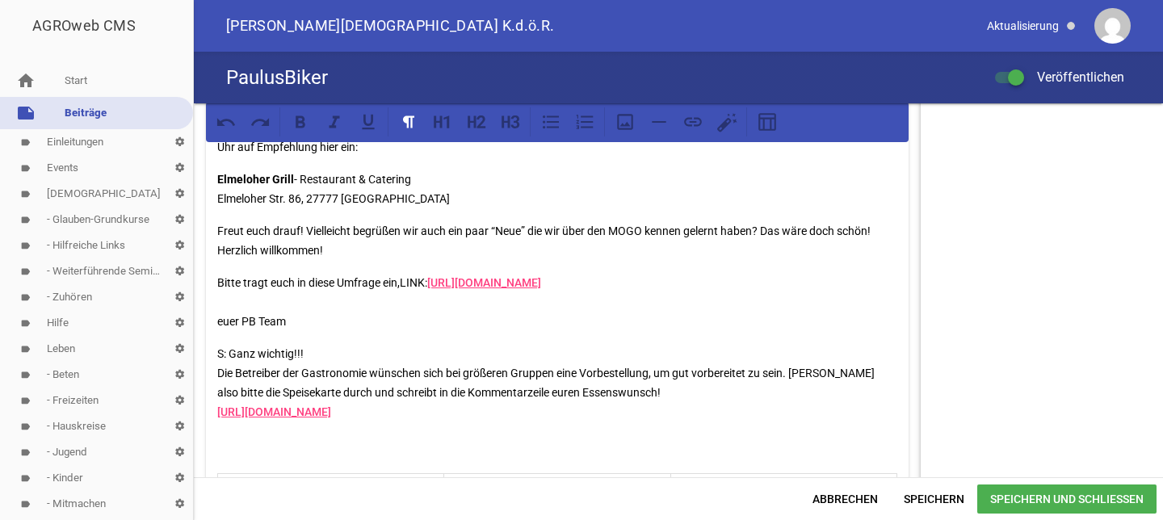
click at [217, 344] on p "S: Ganz wichtig!!! Die Betreiber der Gastronomie wünschen sich bei größeren Gru…" at bounding box center [557, 402] width 680 height 116
click at [1015, 497] on span "Speichern und Schließen" at bounding box center [1067, 499] width 179 height 29
